Goal: Information Seeking & Learning: Learn about a topic

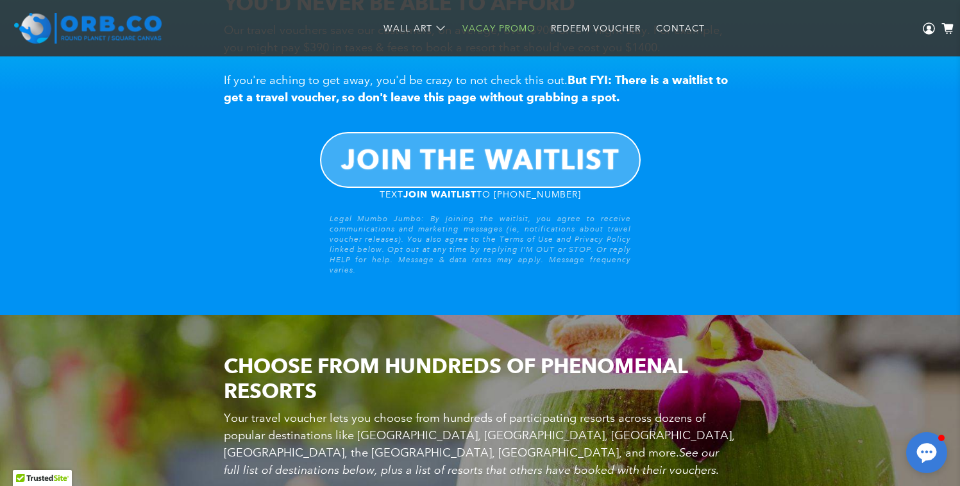
scroll to position [1051, 0]
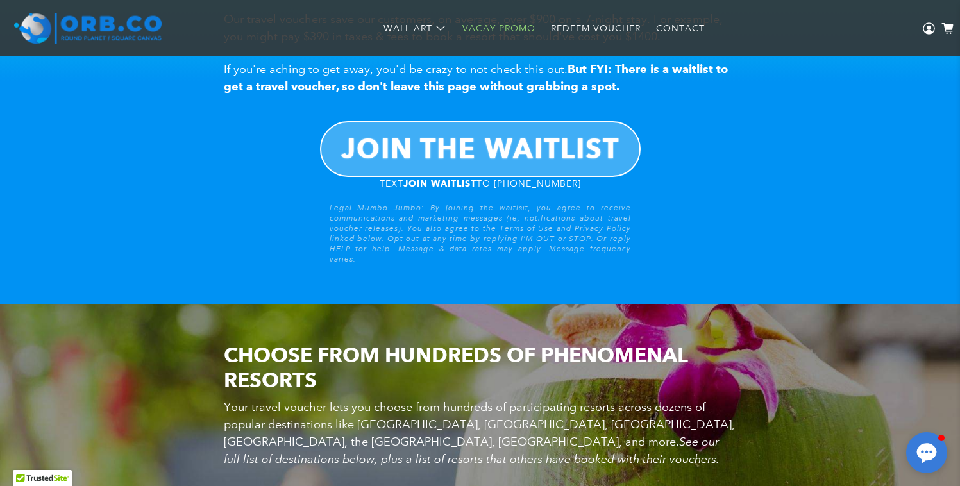
click at [471, 140] on b "JOIN THE WAITLIST" at bounding box center [480, 148] width 278 height 33
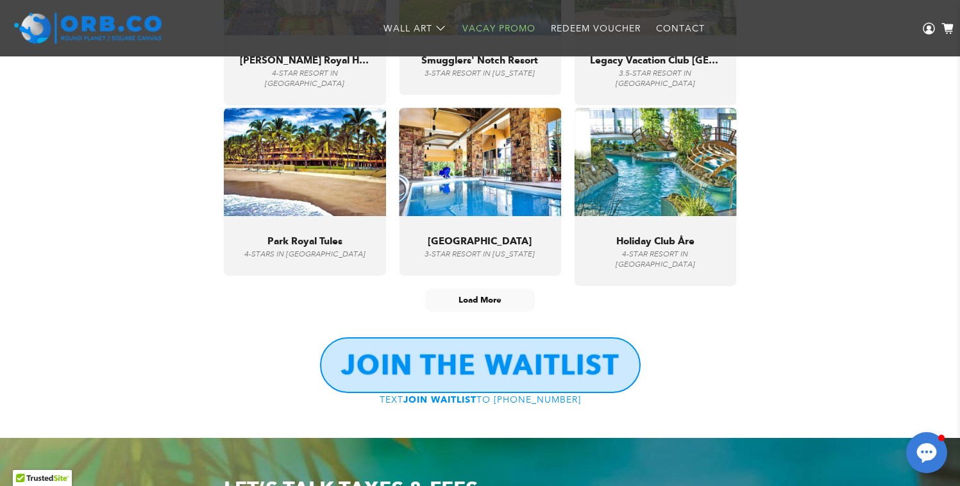
scroll to position [4907, 0]
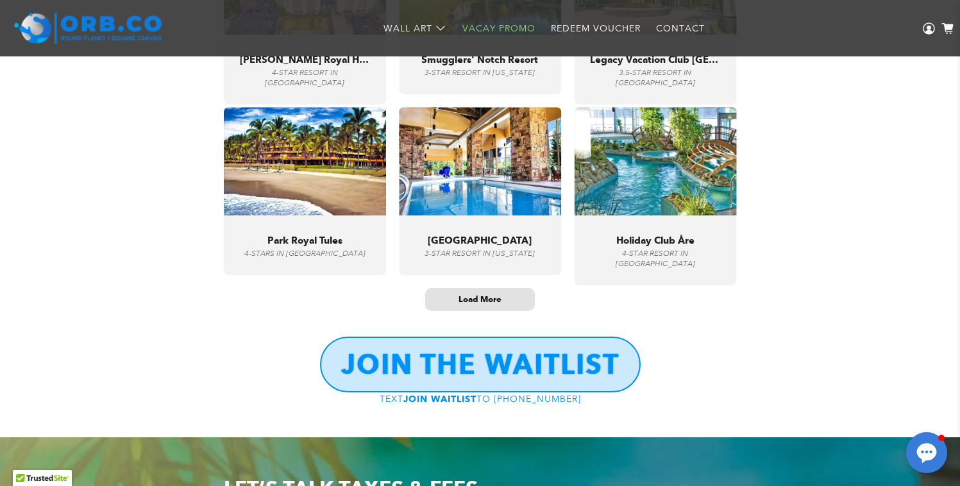
click at [481, 303] on span "Load More" at bounding box center [479, 299] width 43 height 11
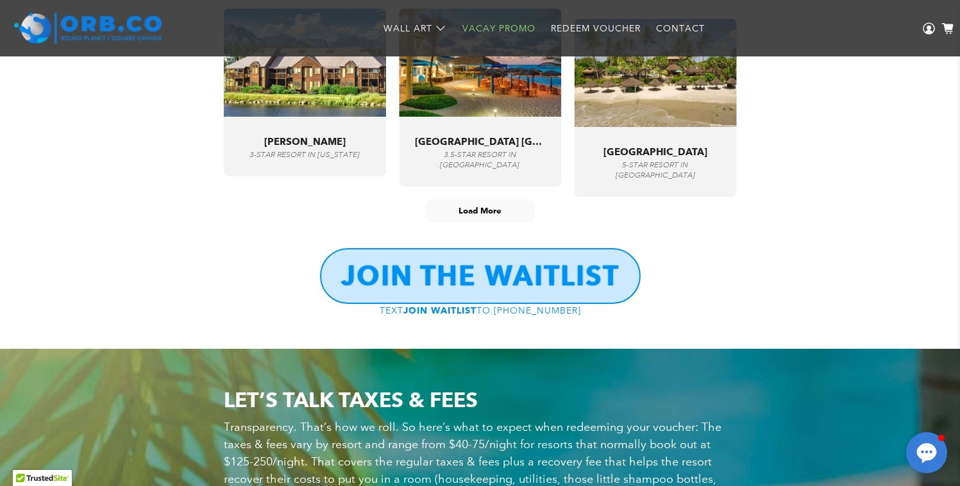
scroll to position [6083, 0]
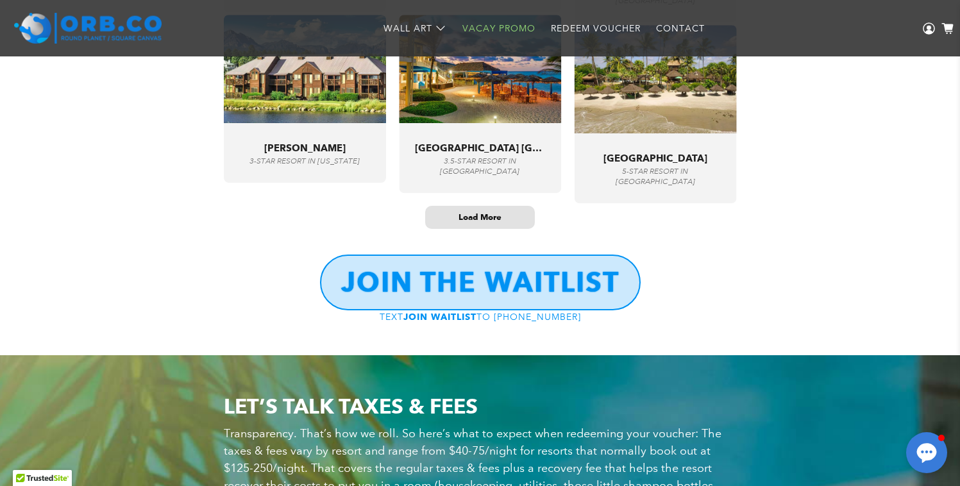
click at [478, 222] on span "Load More" at bounding box center [479, 217] width 43 height 11
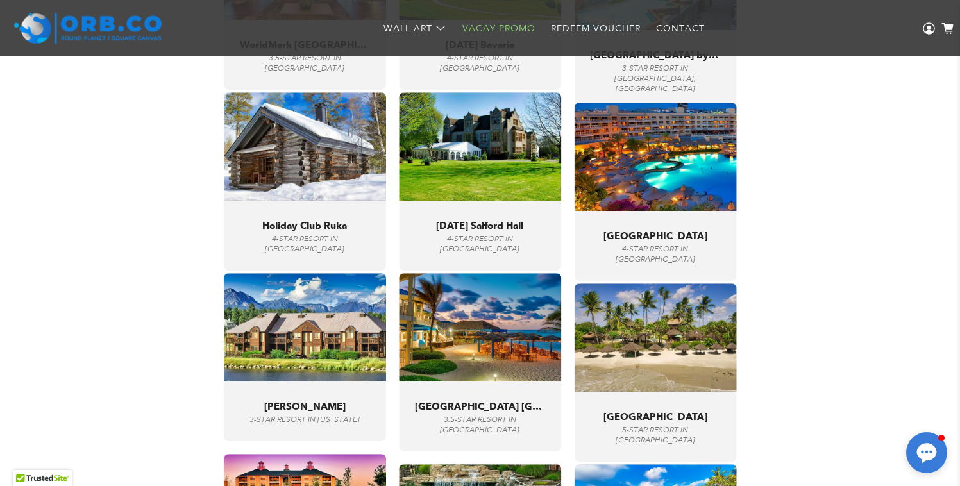
scroll to position [5822, 0]
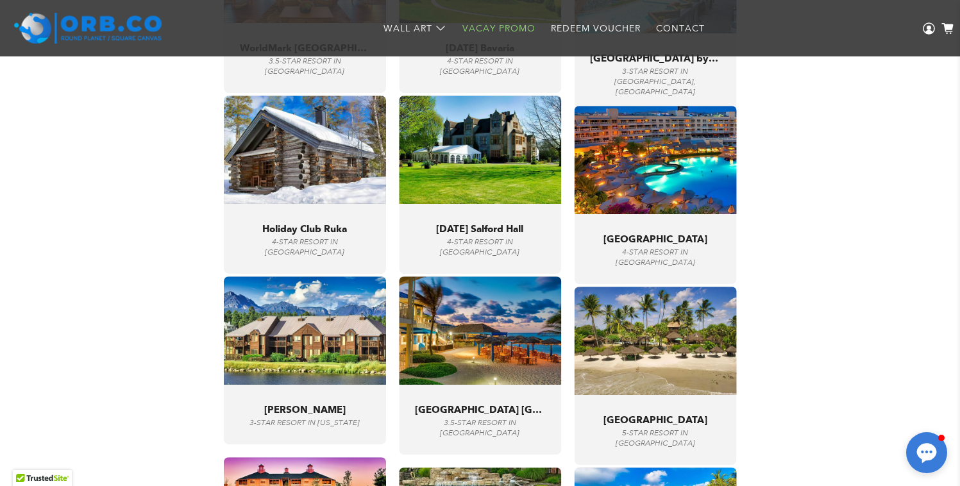
drag, startPoint x: 592, startPoint y: 248, endPoint x: 668, endPoint y: 219, distance: 81.0
click at [652, 221] on div ""Had the best time. The staff here are amazing." [GEOGRAPHIC_DATA] 4-STAR RESOR…" at bounding box center [655, 249] width 162 height 70
click at [643, 245] on span "[GEOGRAPHIC_DATA]" at bounding box center [655, 239] width 104 height 12
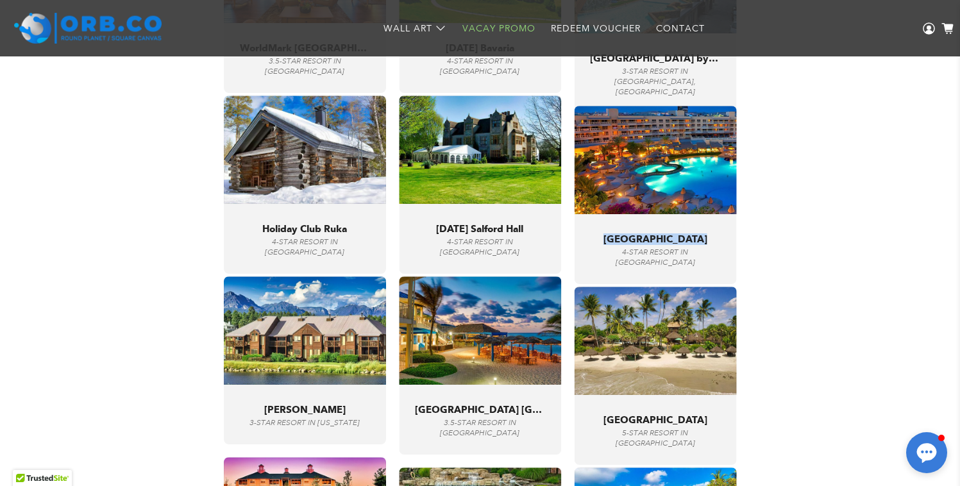
copy span "[GEOGRAPHIC_DATA]"
click at [321, 235] on span "Holiday Club Ruka" at bounding box center [304, 229] width 85 height 12
copy span "Holiday Club Ruka"
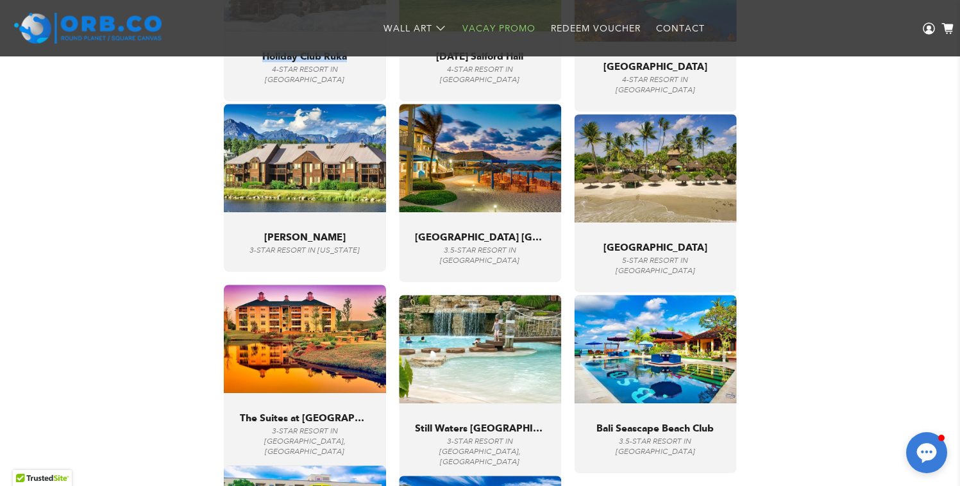
scroll to position [5996, 0]
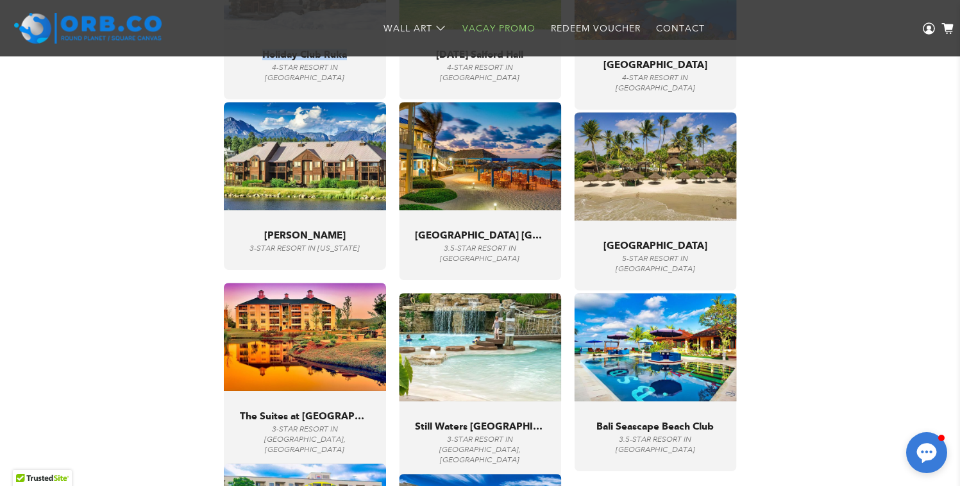
drag, startPoint x: 599, startPoint y: 253, endPoint x: 717, endPoint y: 253, distance: 118.0
click at [717, 253] on div ""Exceptional. Amazing, cozy, charming and excellent resort." [GEOGRAPHIC_DATA] …" at bounding box center [655, 251] width 130 height 45
copy span "[GEOGRAPHIC_DATA]"
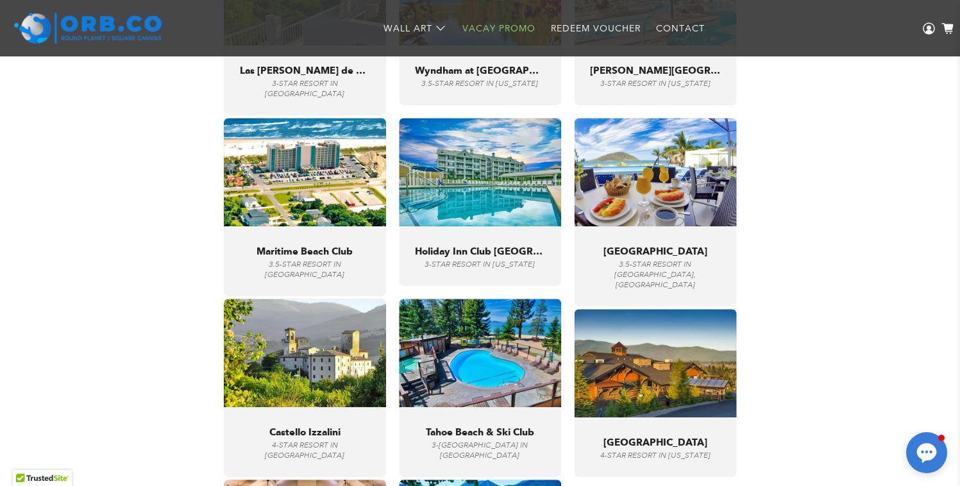
scroll to position [5264, 0]
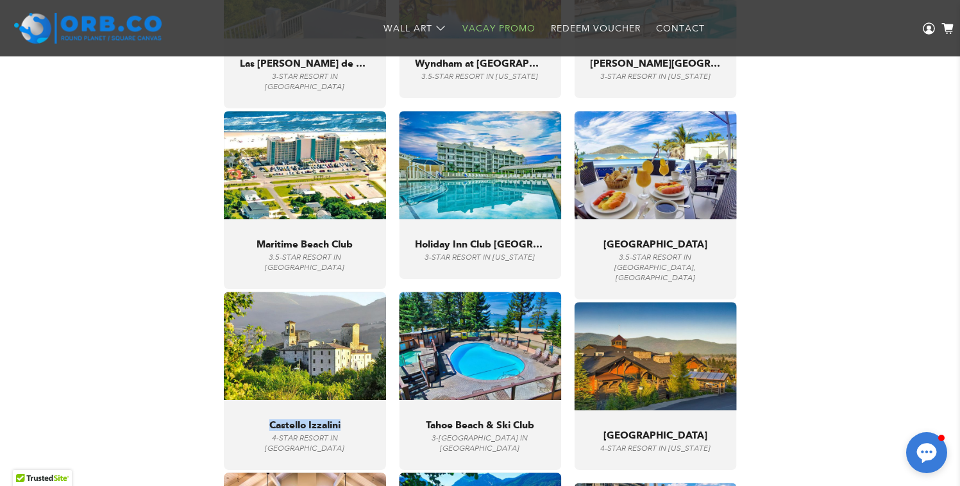
drag, startPoint x: 269, startPoint y: 429, endPoint x: 352, endPoint y: 429, distance: 82.7
click at [352, 429] on div ""Great place for quiet relaxation and day trips to neighboring sites." [GEOGRAP…" at bounding box center [305, 431] width 130 height 45
copy span "Castello Izzalini"
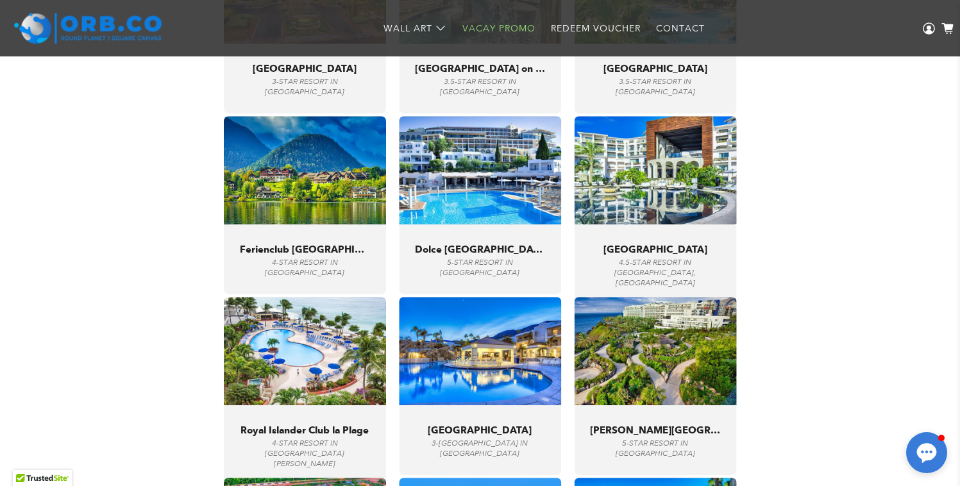
scroll to position [4355, 0]
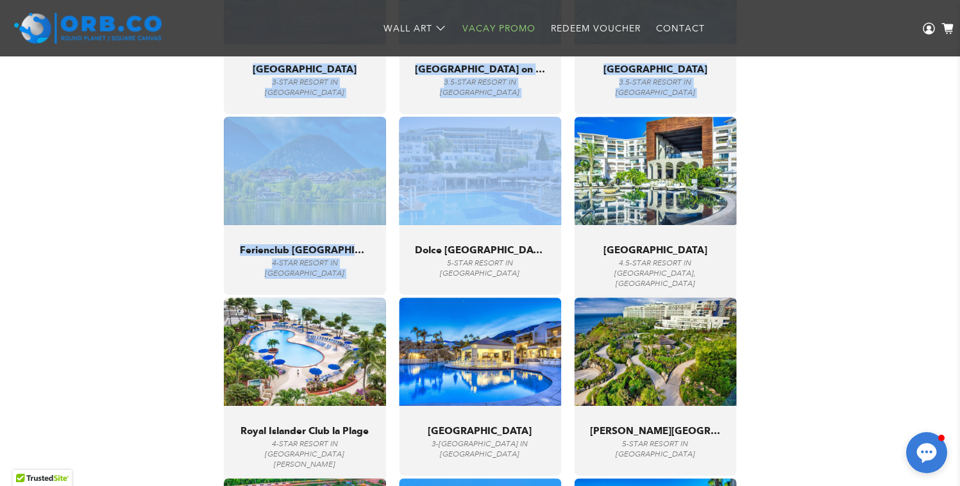
drag, startPoint x: 417, startPoint y: 256, endPoint x: 571, endPoint y: 256, distance: 153.2
click at [506, 246] on div ""Our only regret is that we didn’t stay longer." Dolce [GEOGRAPHIC_DATA] [GEOGR…" at bounding box center [480, 256] width 130 height 45
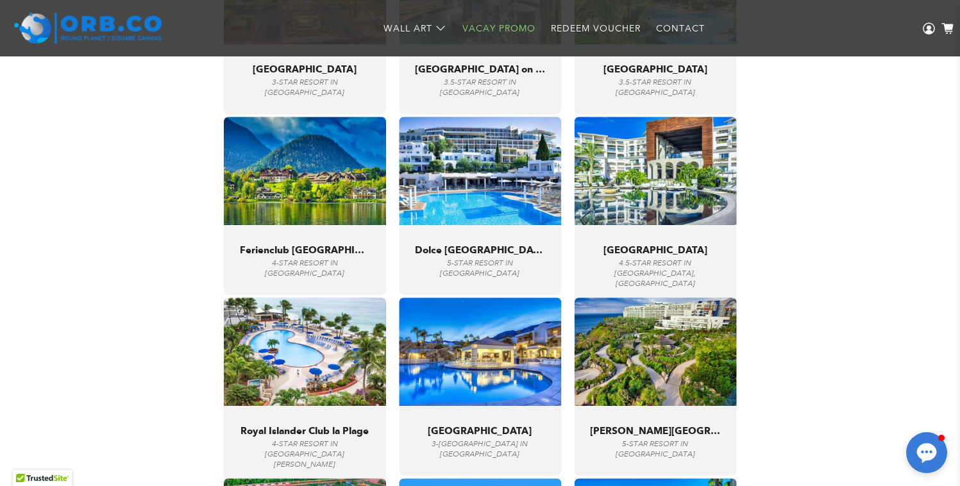
click at [503, 256] on span "Dolce [GEOGRAPHIC_DATA] Attica Riviera" at bounding box center [480, 250] width 130 height 12
copy span "Dolce [GEOGRAPHIC_DATA] Attica Riviera"
